Goal: Submit feedback/report problem

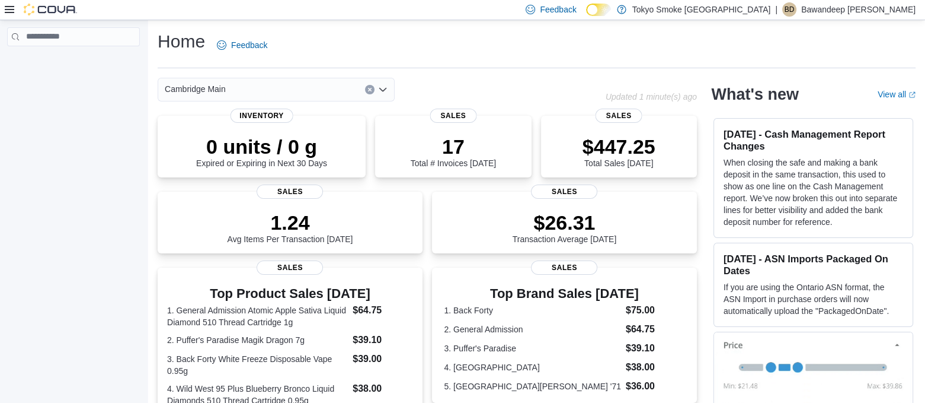
click at [421, 56] on div "Home Feedback" at bounding box center [537, 45] width 758 height 31
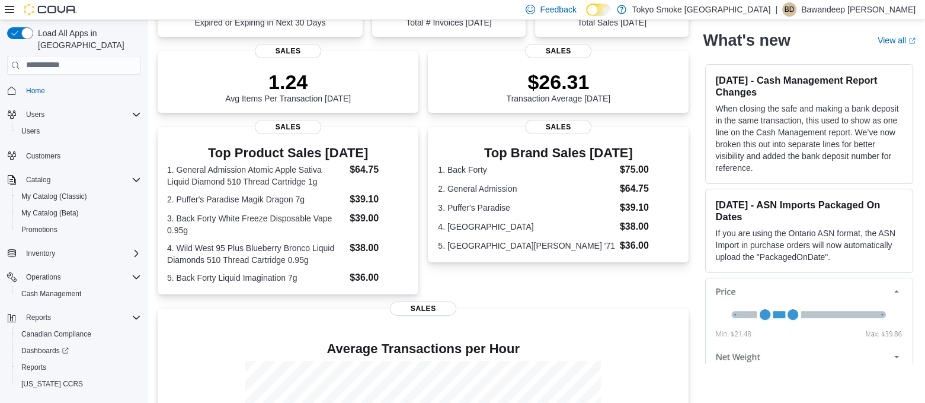
scroll to position [296, 0]
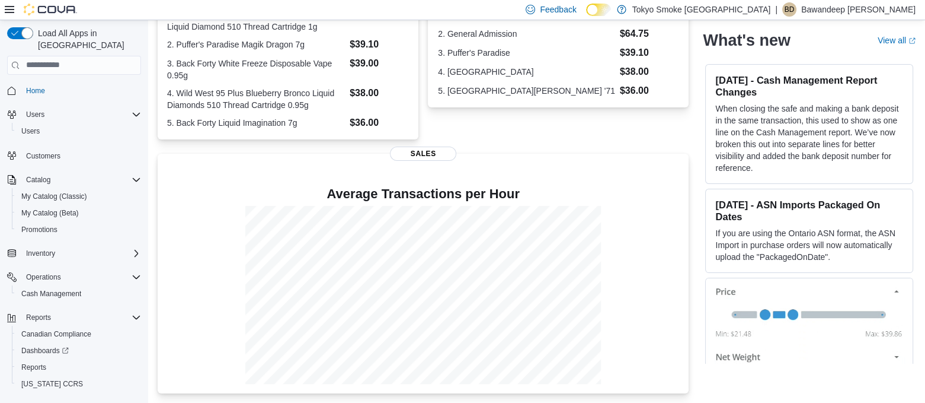
click at [151, 146] on div "Home Feedback Cambridge Main Updated 1 minute(s) ago 0 units / 0 g Expired or E…" at bounding box center [536, 64] width 777 height 678
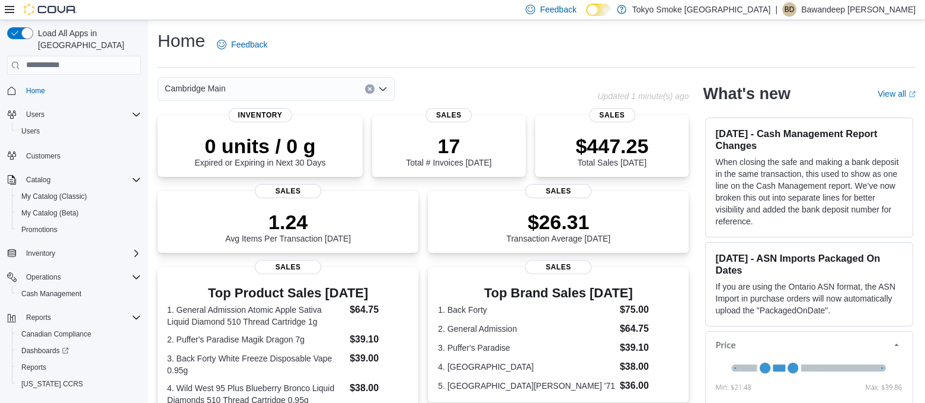
scroll to position [0, 0]
